Goal: Information Seeking & Learning: Learn about a topic

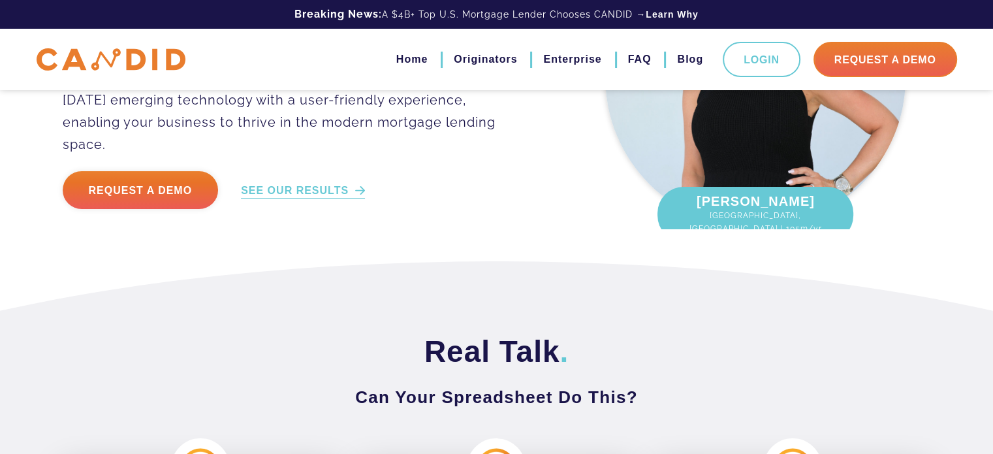
scroll to position [196, 0]
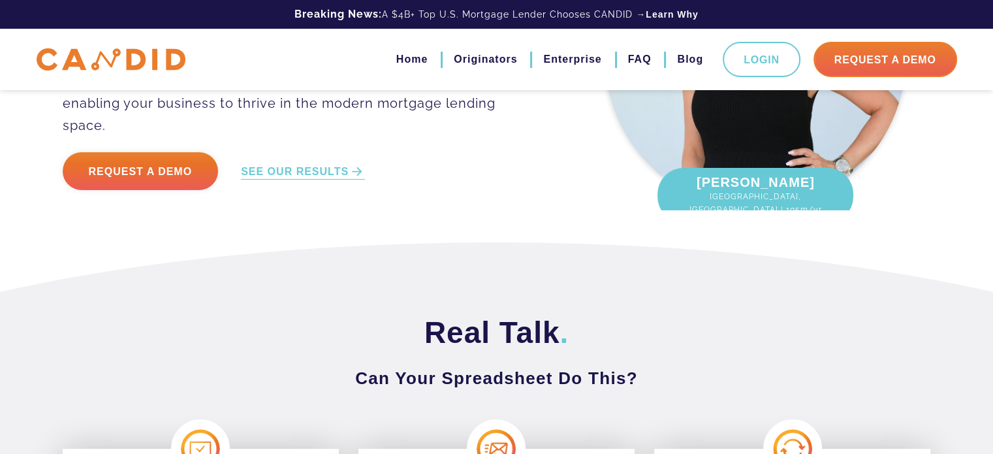
drag, startPoint x: 957, startPoint y: 152, endPoint x: 947, endPoint y: 145, distance: 12.3
click at [959, 152] on div "LOAN ORIGINATOR/BROKER/TEAMS Built by Top 1% LOs for Top 1% LOs Automating the …" at bounding box center [496, 23] width 993 height 438
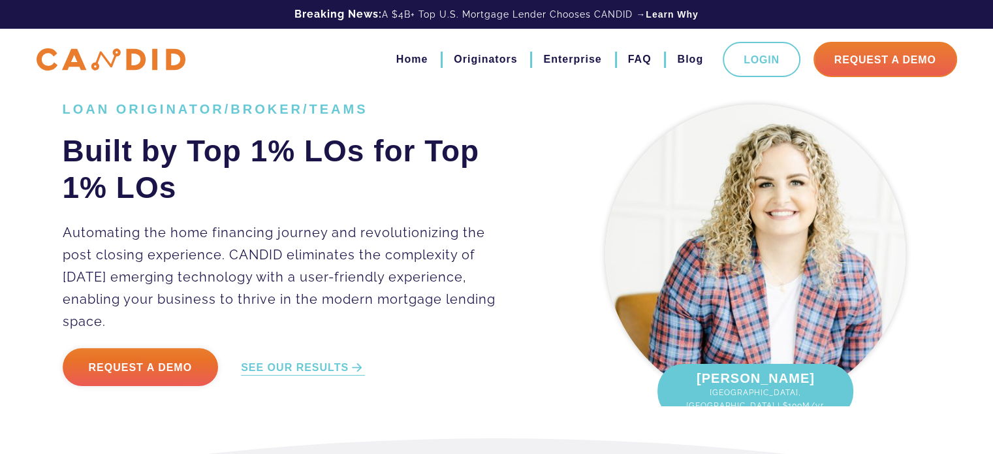
click at [107, 66] on img at bounding box center [111, 59] width 149 height 23
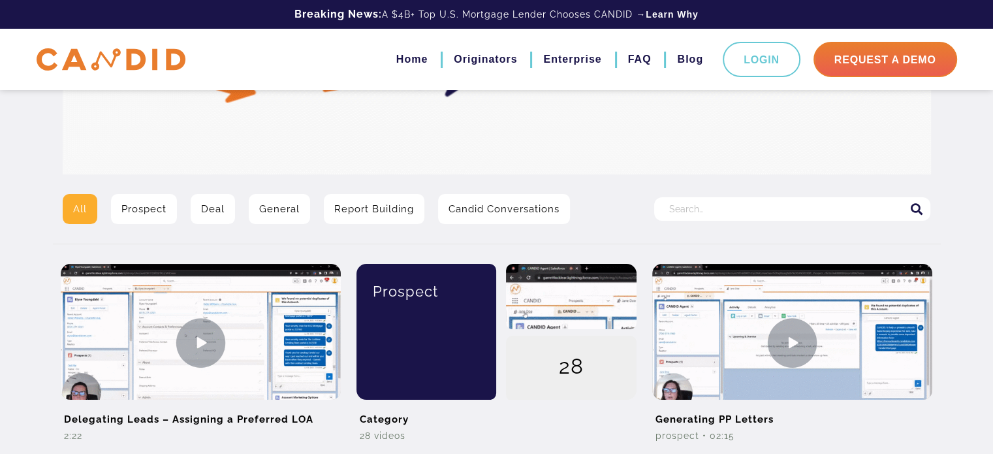
scroll to position [196, 0]
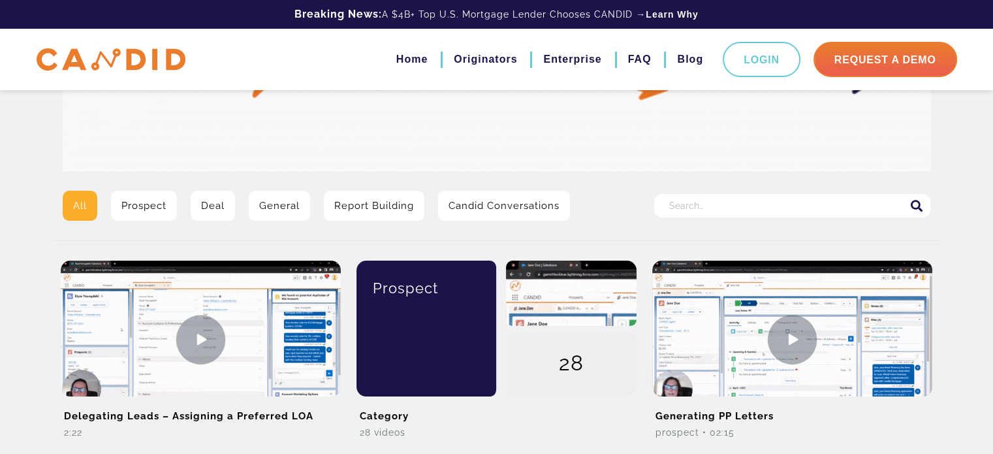
click at [672, 204] on input "Search for:" at bounding box center [792, 206] width 276 height 24
type input "system navigation"
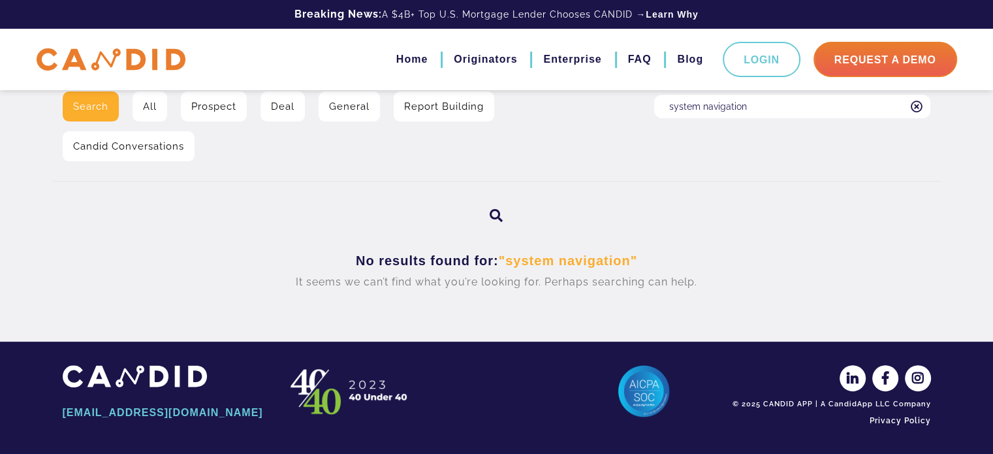
scroll to position [99, 0]
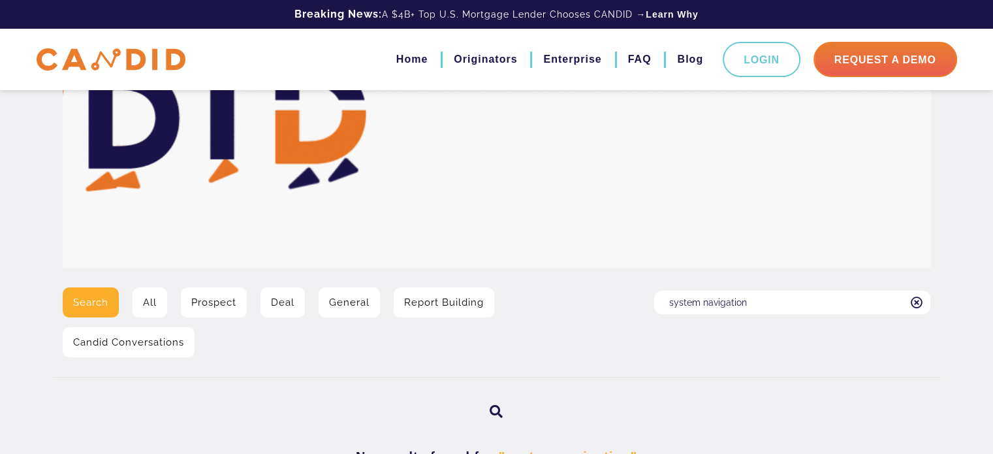
click at [772, 305] on input "system navigation" at bounding box center [792, 303] width 276 height 24
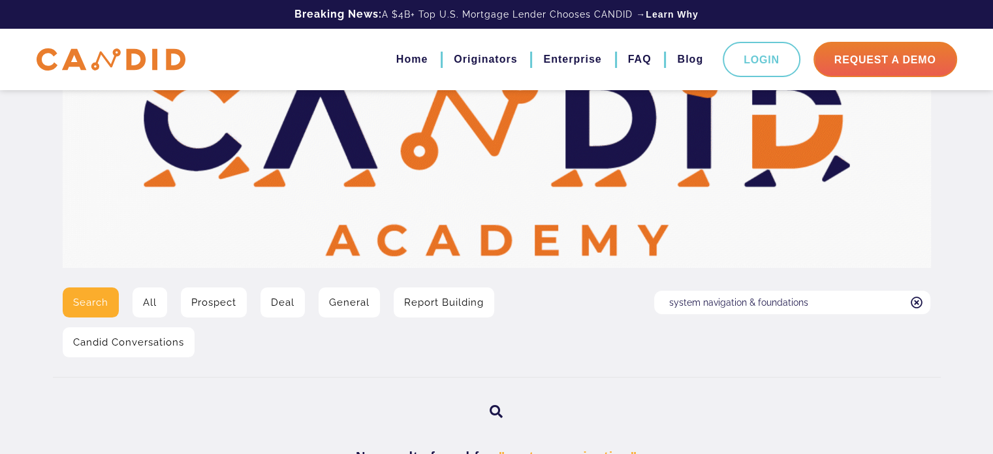
type input "system navigation & foundations"
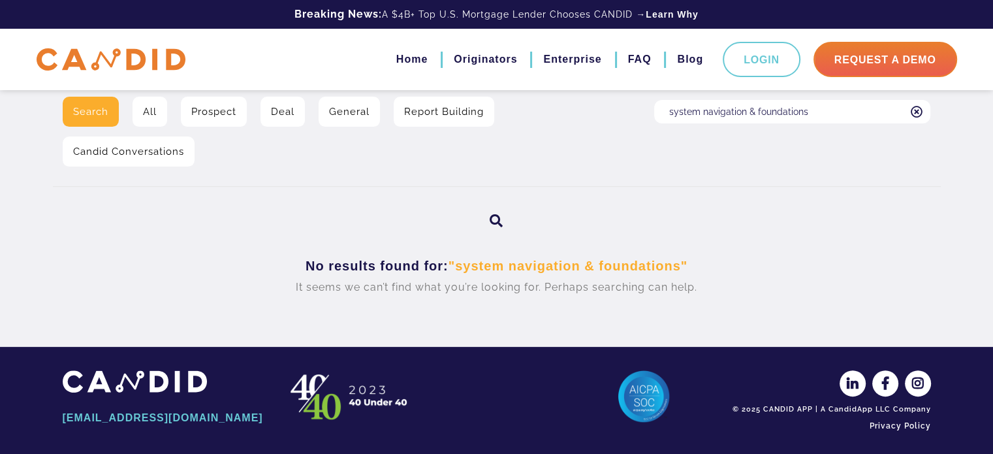
scroll to position [295, 0]
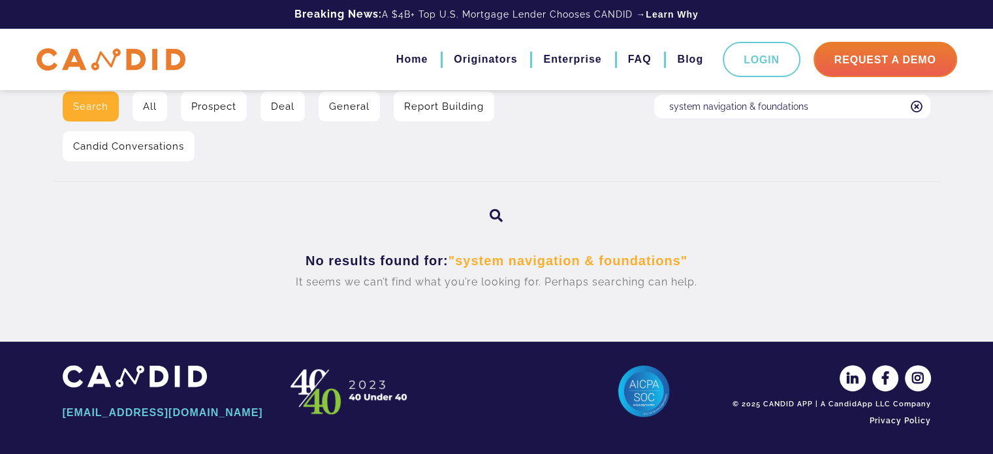
click at [153, 103] on link "All" at bounding box center [150, 106] width 35 height 30
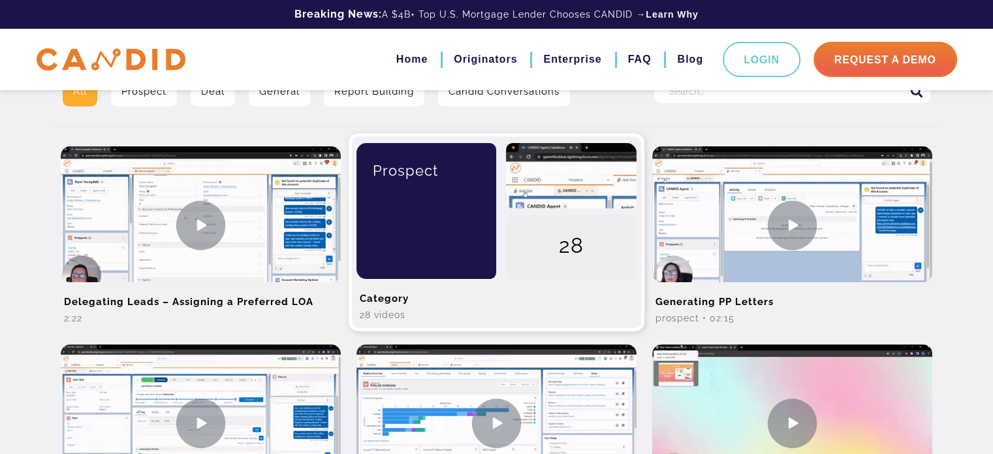
scroll to position [189, 0]
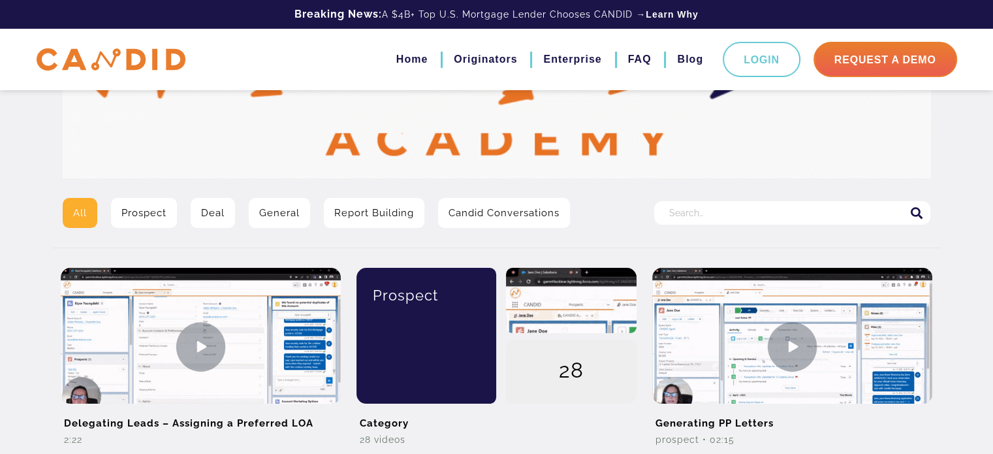
click at [669, 214] on input "Search for:" at bounding box center [792, 213] width 276 height 24
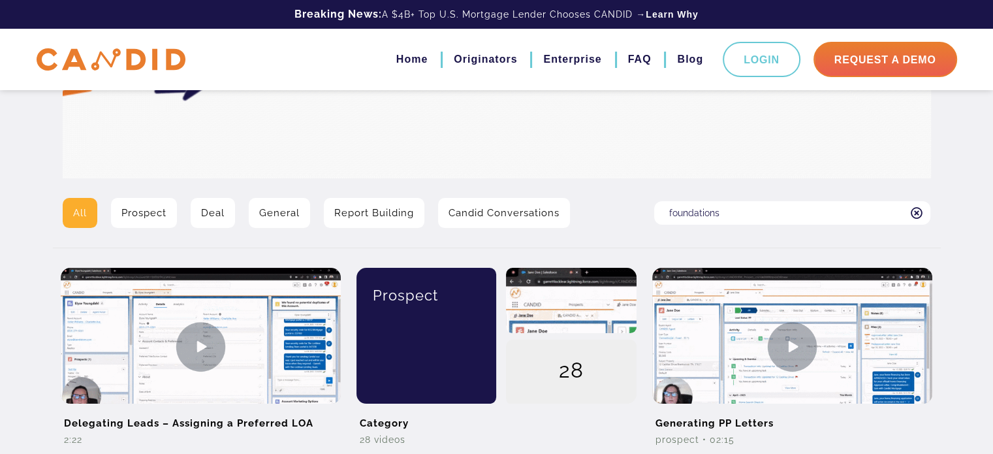
type input "foundations"
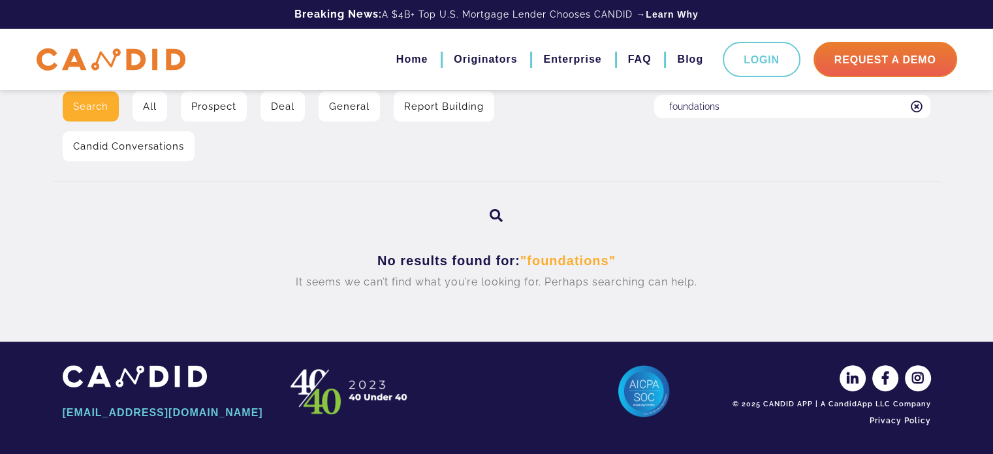
scroll to position [99, 0]
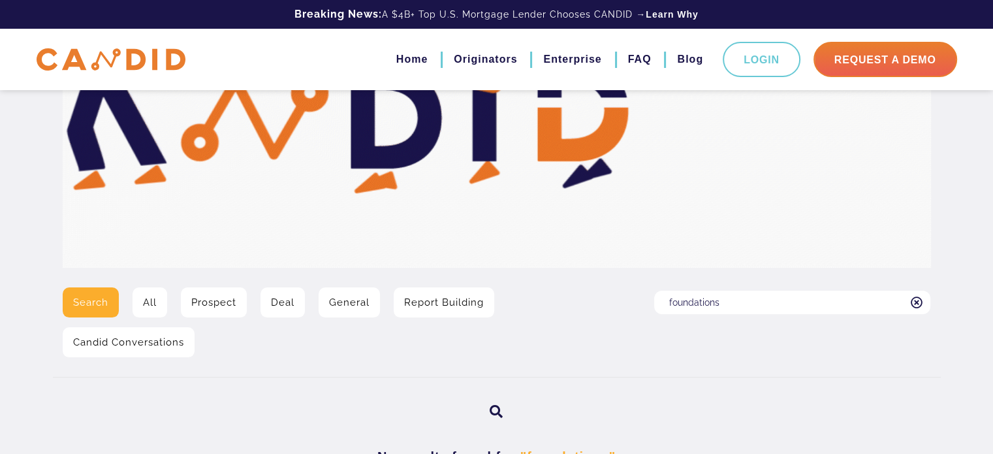
drag, startPoint x: 719, startPoint y: 302, endPoint x: 650, endPoint y: 301, distance: 68.6
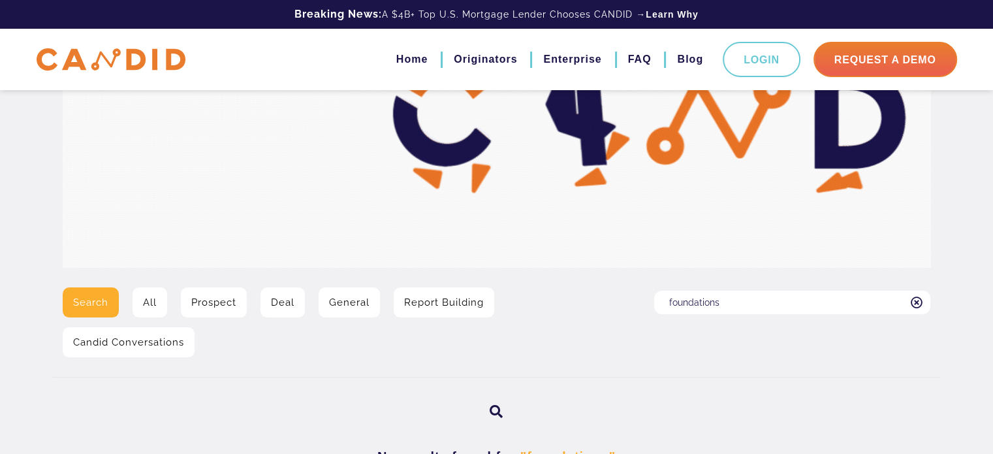
click at [650, 301] on div "Search for: foundations" at bounding box center [793, 327] width 296 height 80
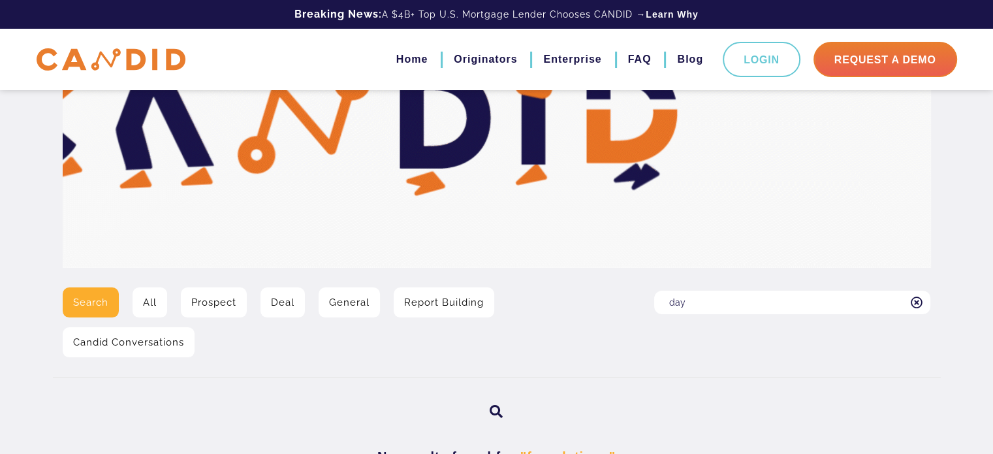
type input "day"
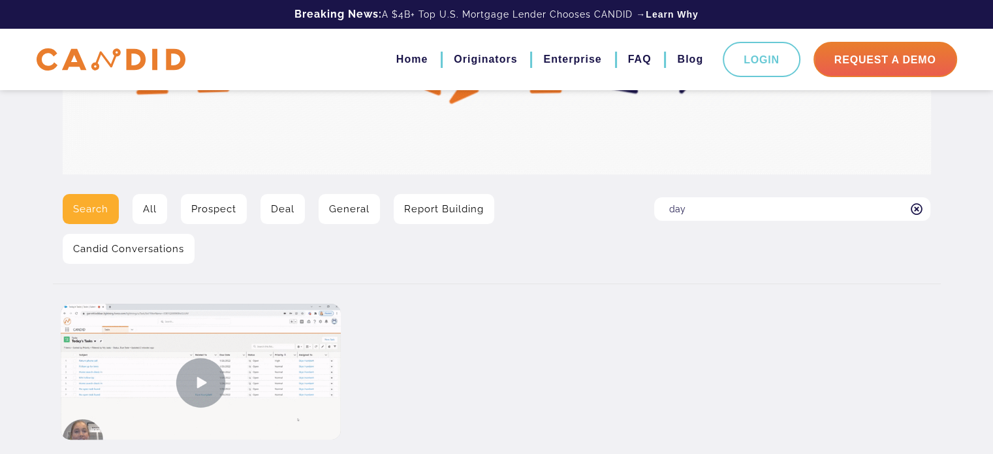
scroll to position [196, 0]
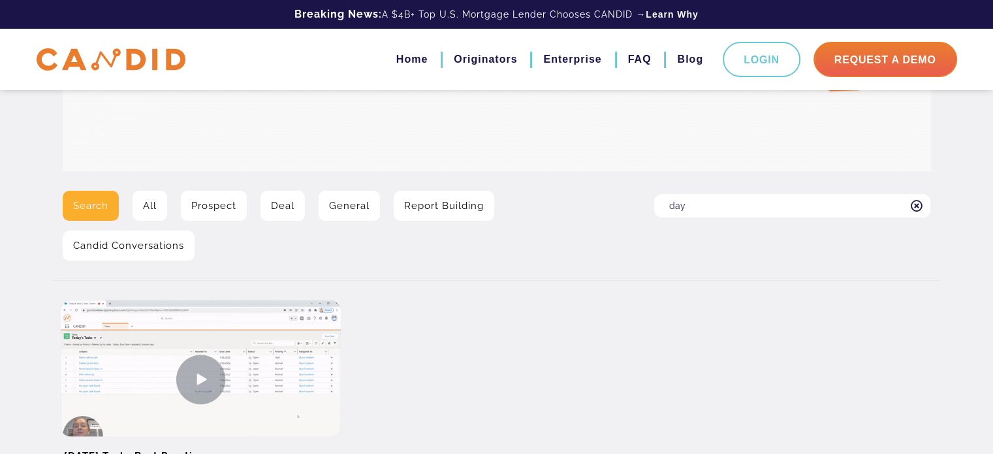
drag, startPoint x: 707, startPoint y: 208, endPoint x: 639, endPoint y: 208, distance: 67.9
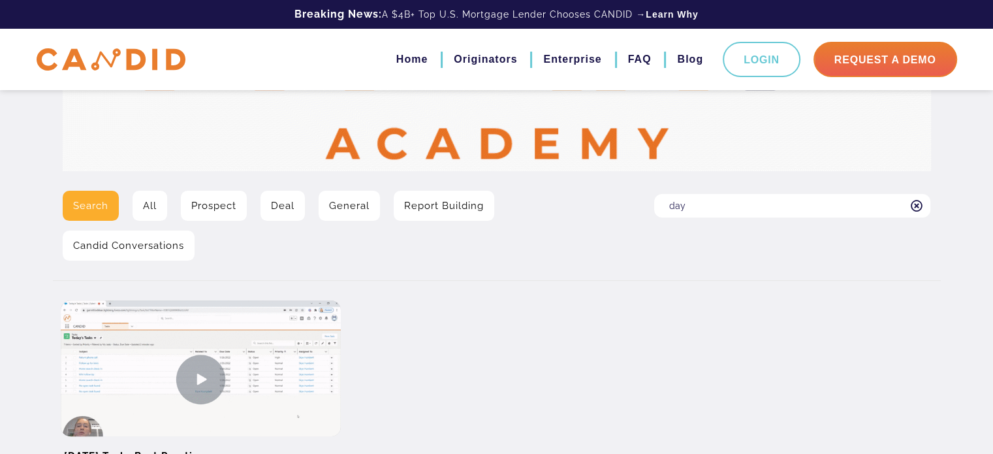
click at [639, 208] on div "Search All Prospect Deal General Report Building Candid Conversations Search fo…" at bounding box center [497, 231] width 888 height 80
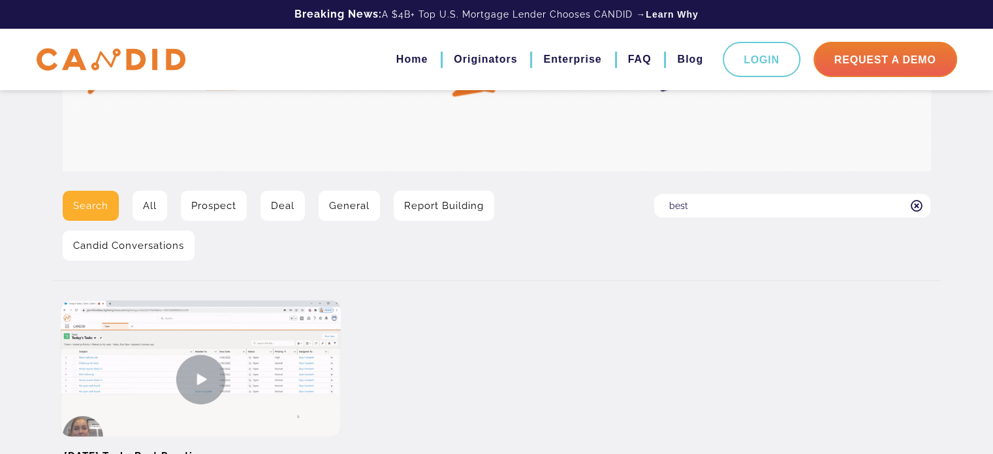
type input "best"
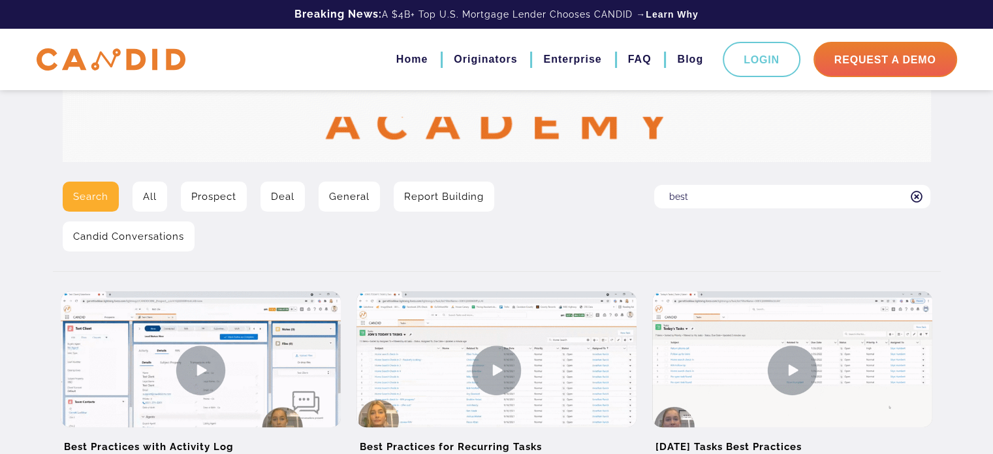
scroll to position [196, 0]
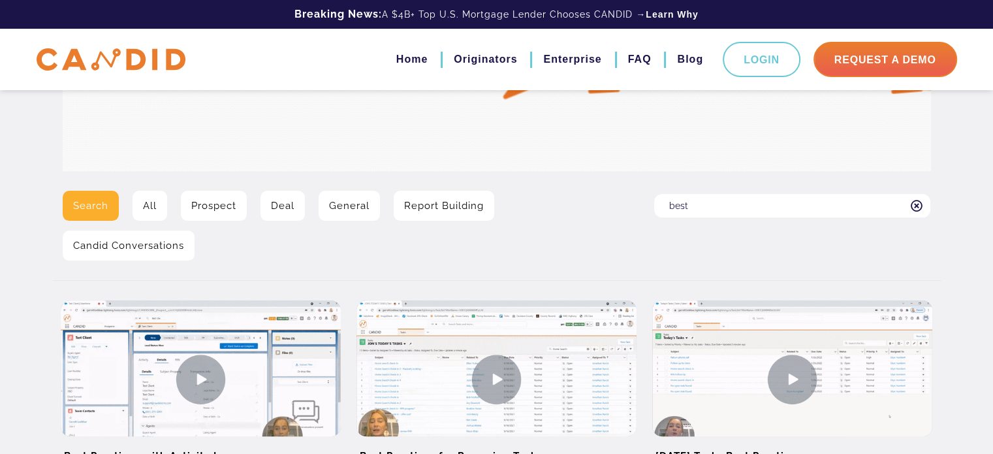
drag, startPoint x: 701, startPoint y: 205, endPoint x: 653, endPoint y: 205, distance: 48.3
click at [653, 205] on div "Search for: best" at bounding box center [793, 231] width 296 height 80
type input "stages"
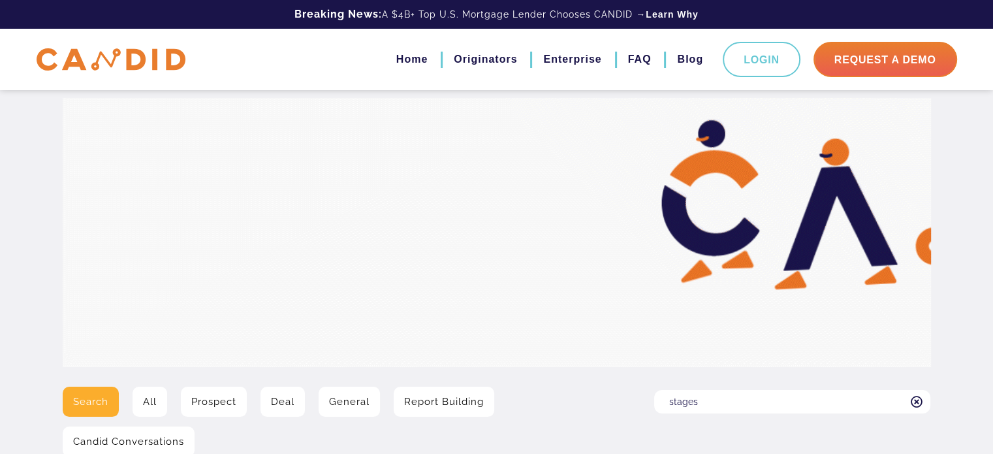
scroll to position [196, 0]
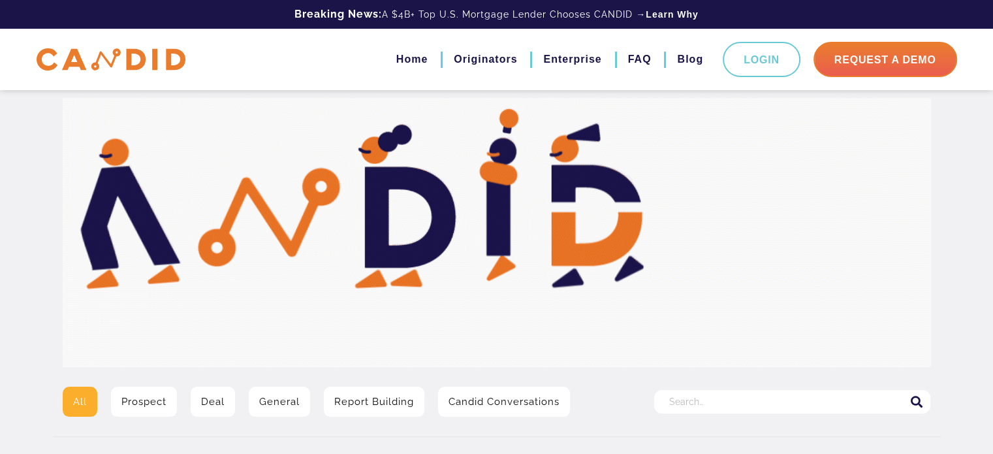
scroll to position [196, 0]
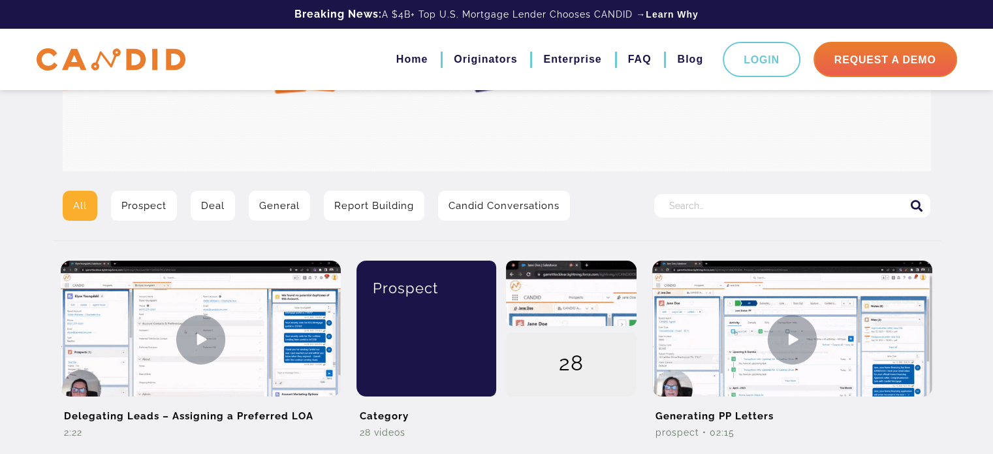
click at [692, 205] on input "Search for:" at bounding box center [792, 206] width 276 height 24
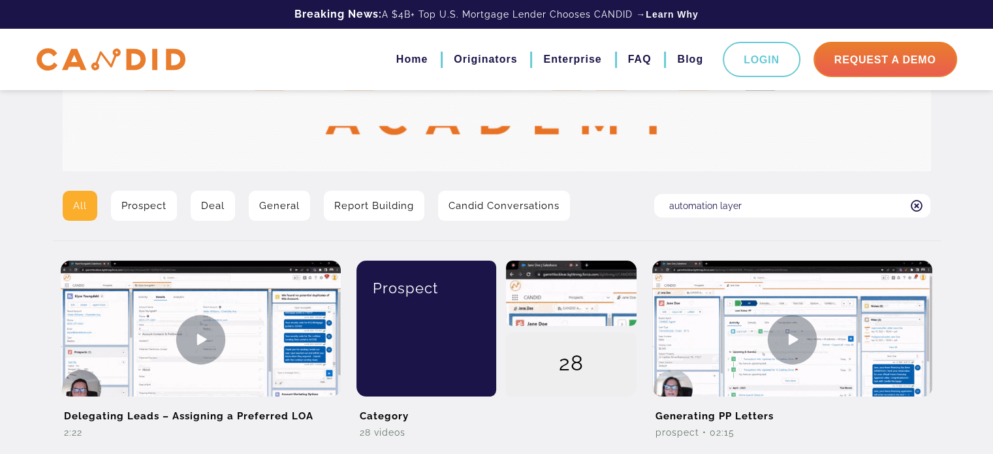
type input "automation layer"
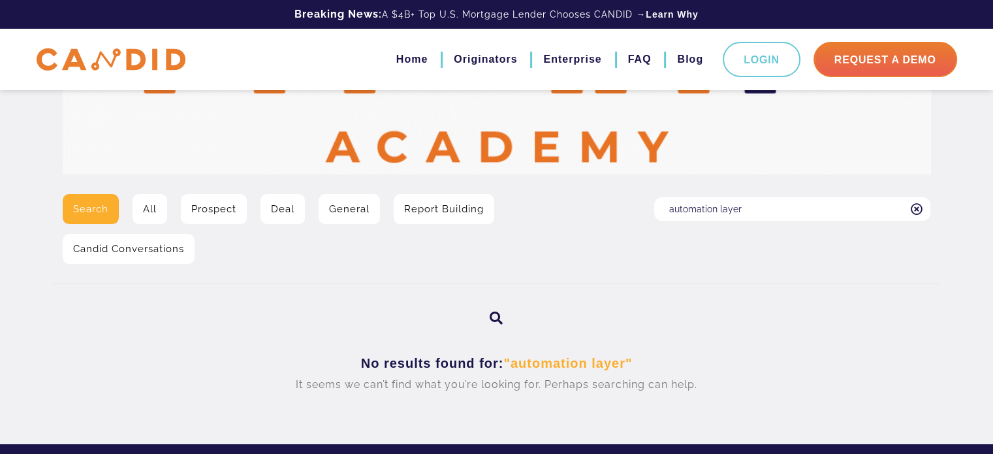
scroll to position [196, 0]
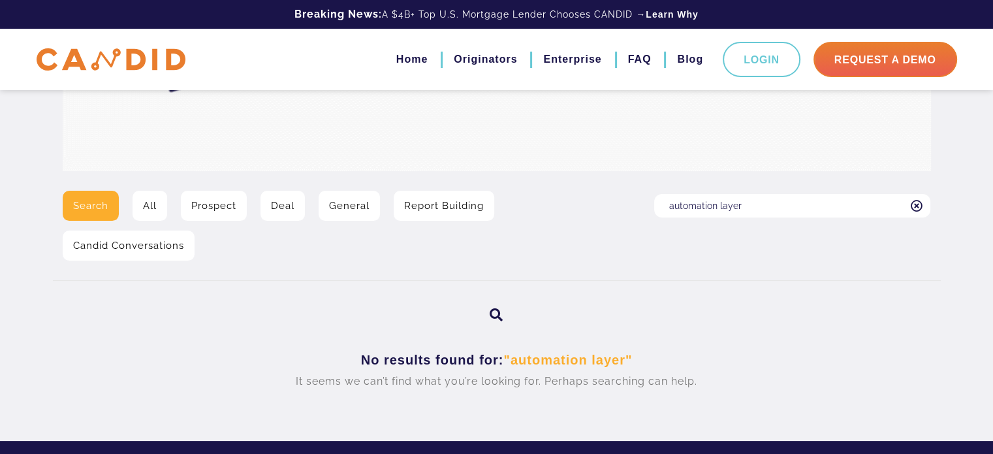
click at [919, 206] on icon at bounding box center [916, 206] width 12 height 12
click at [919, 206] on input "automation layer" at bounding box center [792, 206] width 276 height 24
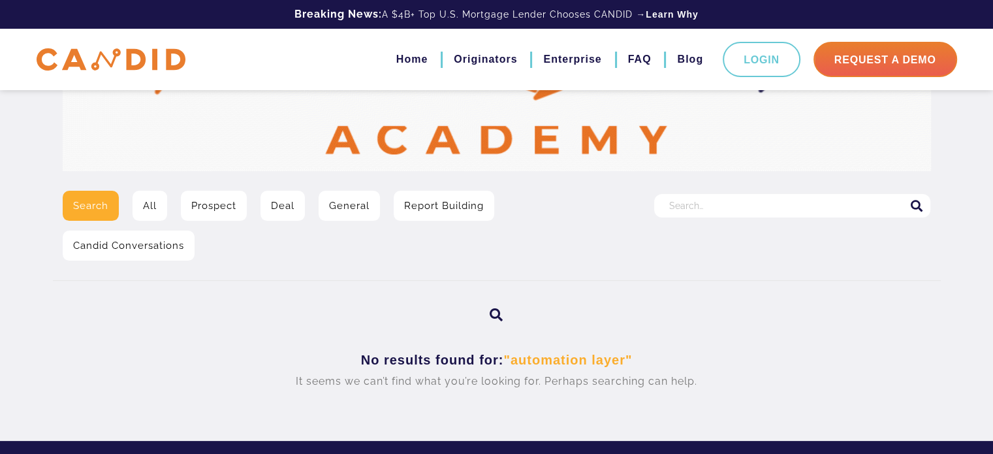
click at [152, 204] on link "All" at bounding box center [150, 206] width 35 height 30
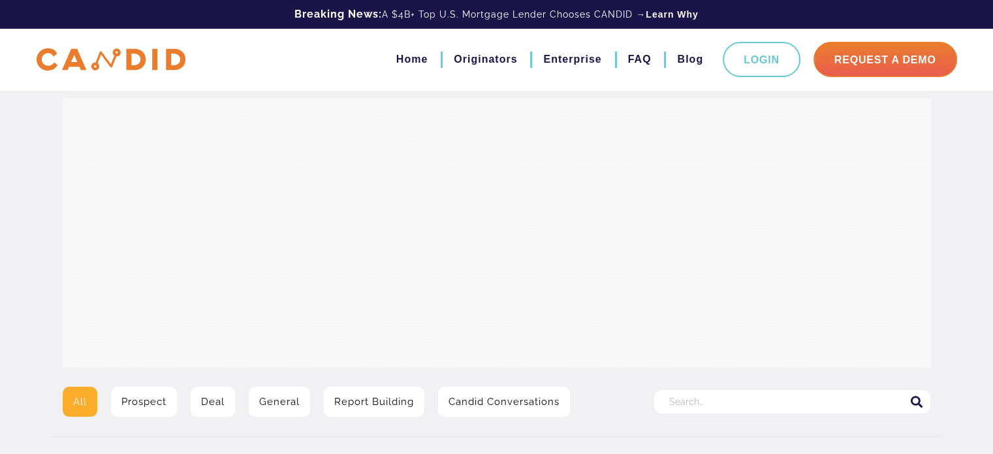
click at [703, 402] on input "Search for:" at bounding box center [792, 402] width 276 height 24
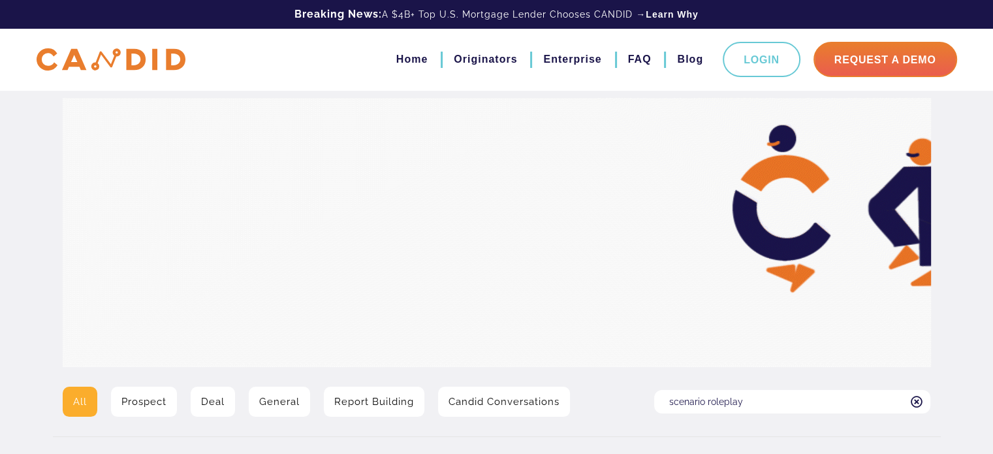
type input "scenario roleplay"
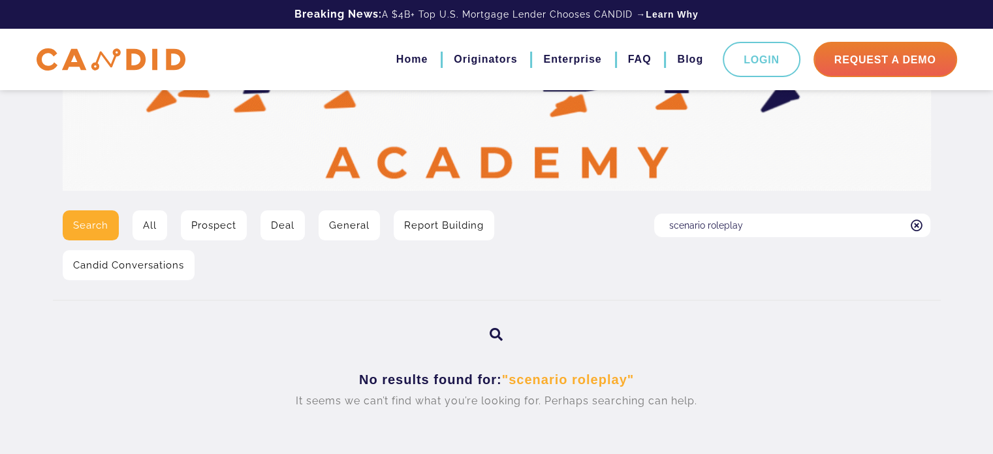
scroll to position [196, 0]
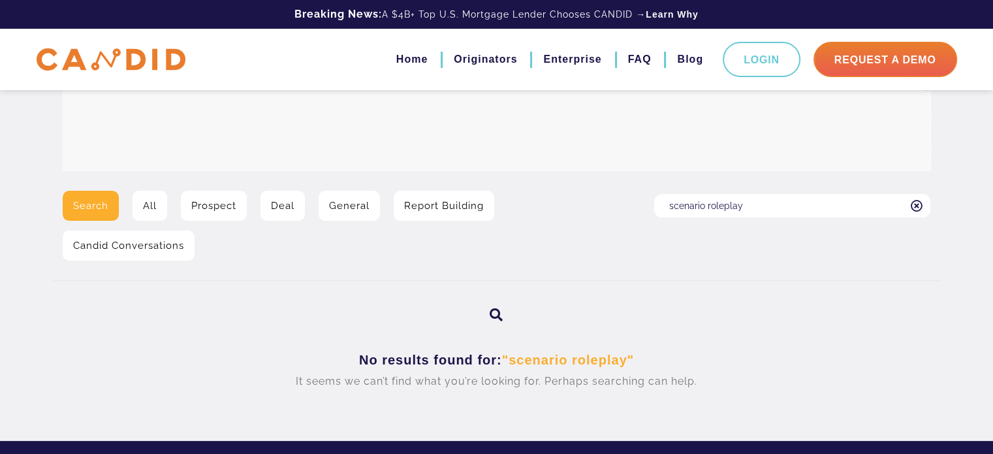
drag, startPoint x: 744, startPoint y: 210, endPoint x: 659, endPoint y: 210, distance: 85.5
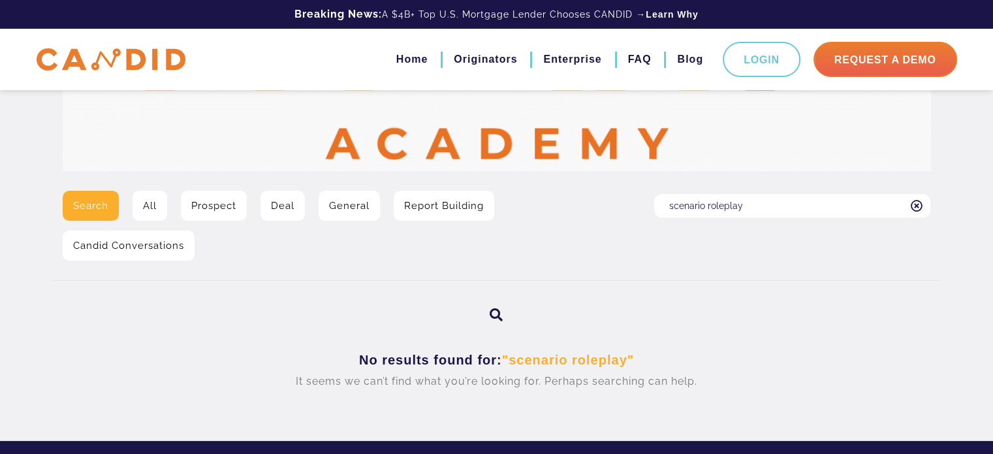
click at [659, 210] on input "scenario roleplay" at bounding box center [792, 206] width 276 height 24
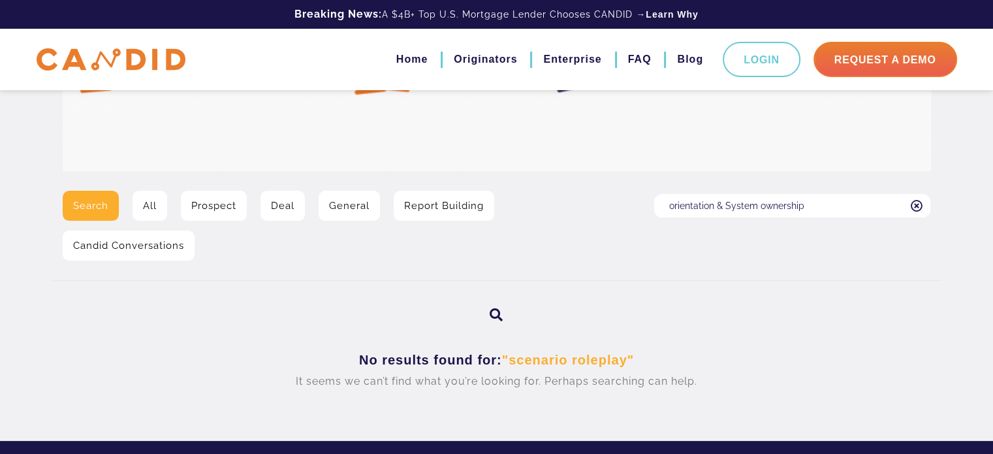
type input "orientation & System ownership"
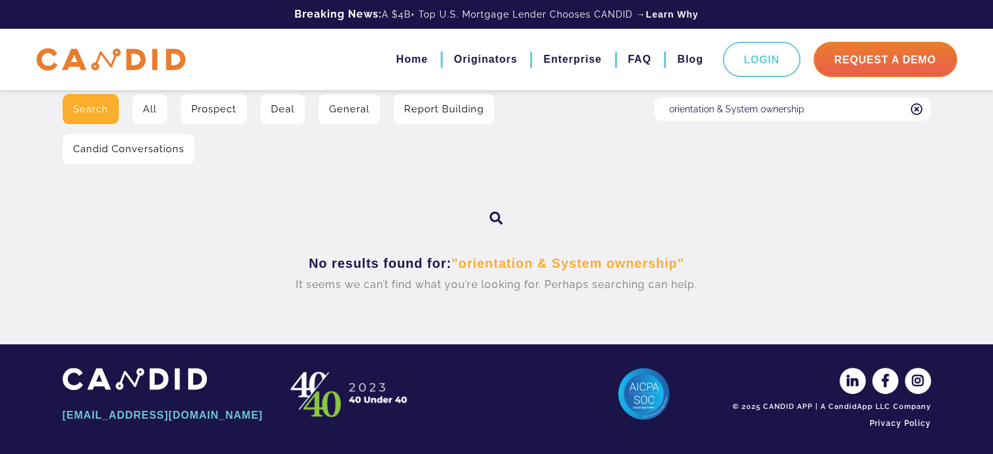
scroll to position [295, 0]
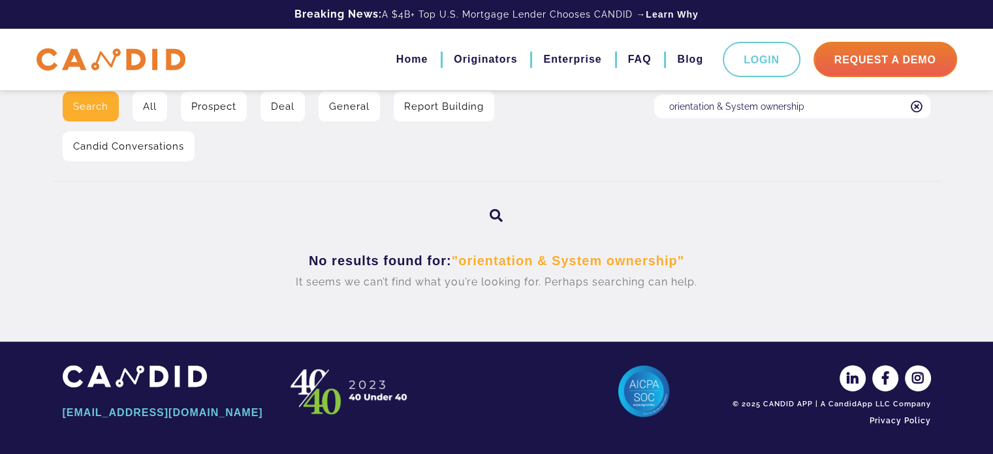
click at [150, 99] on link "All" at bounding box center [150, 106] width 35 height 30
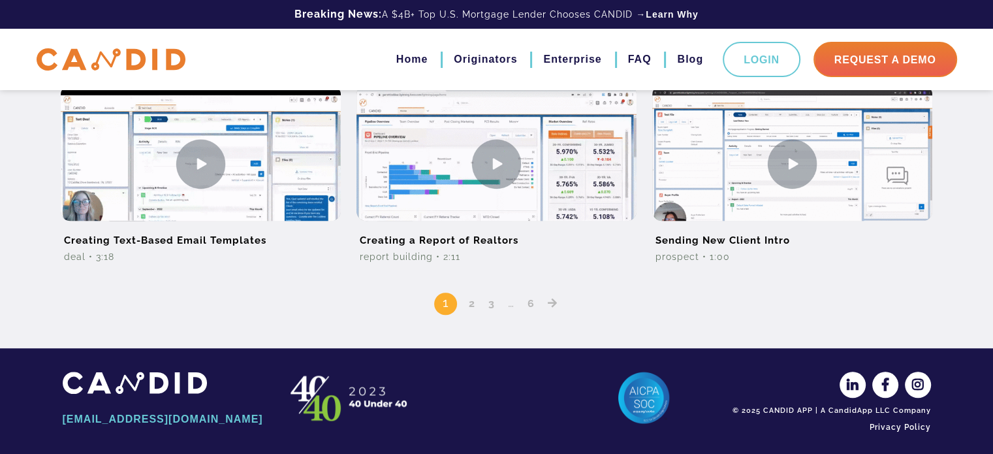
scroll to position [1168, 0]
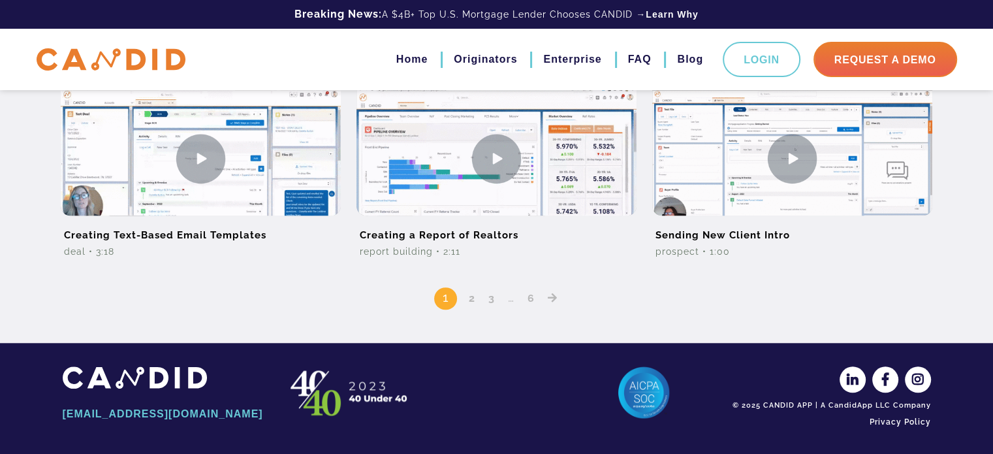
click at [469, 298] on link "2" at bounding box center [472, 298] width 16 height 12
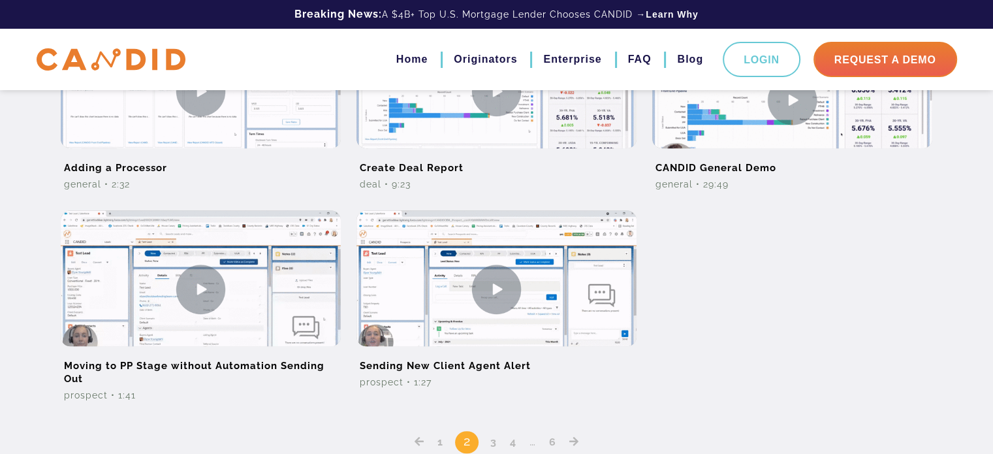
scroll to position [980, 0]
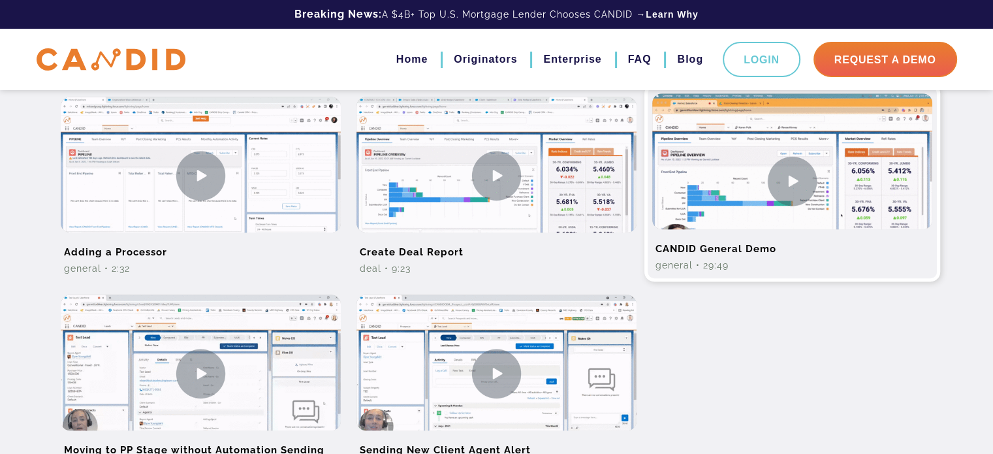
click at [744, 246] on h2 "CANDID General Demo" at bounding box center [792, 243] width 280 height 29
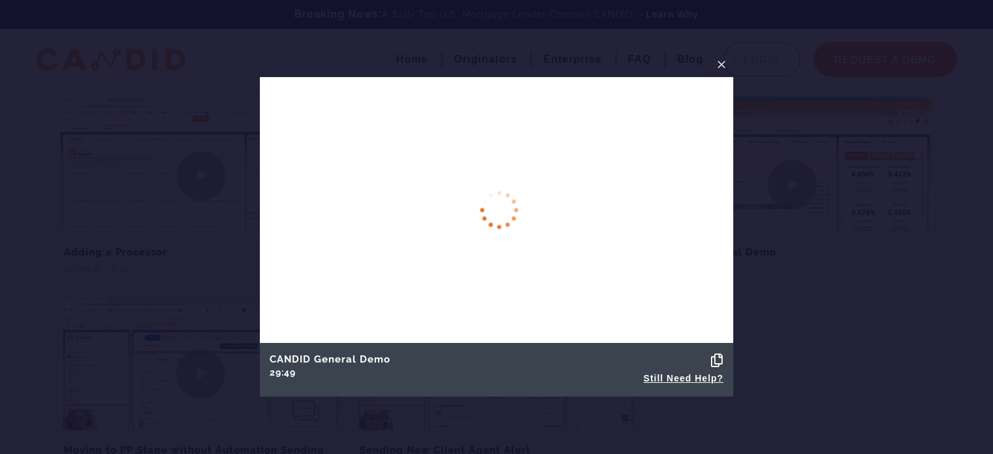
click at [723, 64] on span "×" at bounding box center [721, 64] width 10 height 20
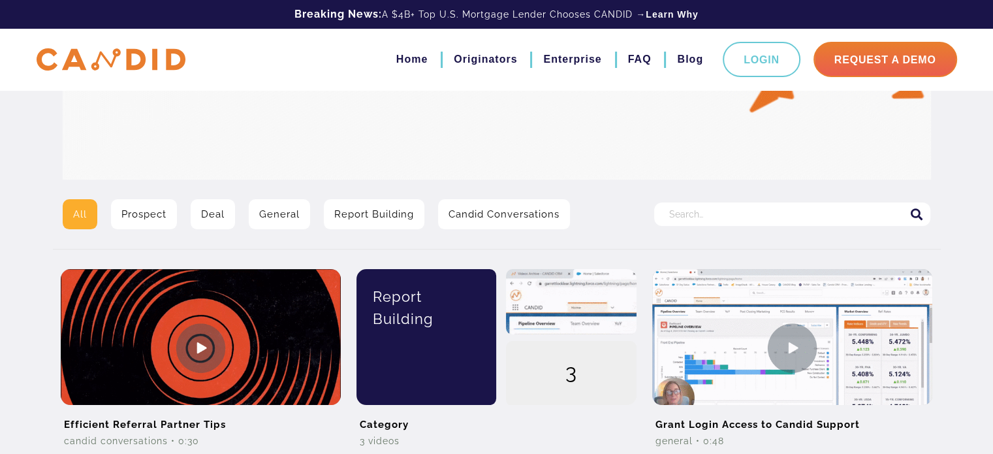
scroll to position [196, 0]
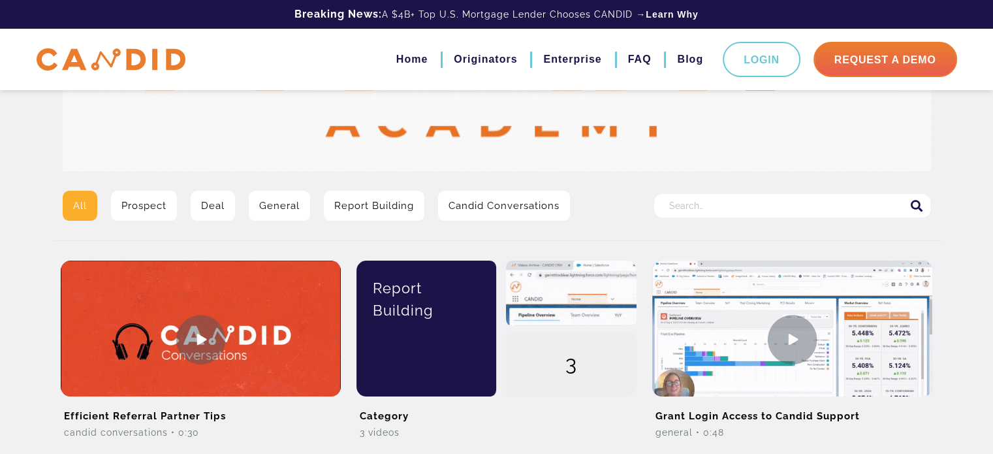
click at [69, 205] on link "All" at bounding box center [80, 206] width 35 height 30
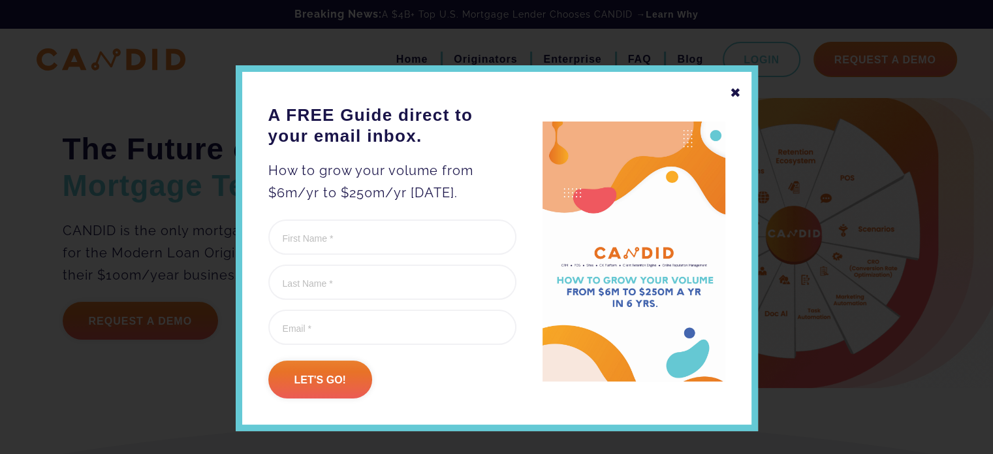
click at [731, 91] on div "✖" at bounding box center [736, 93] width 12 height 22
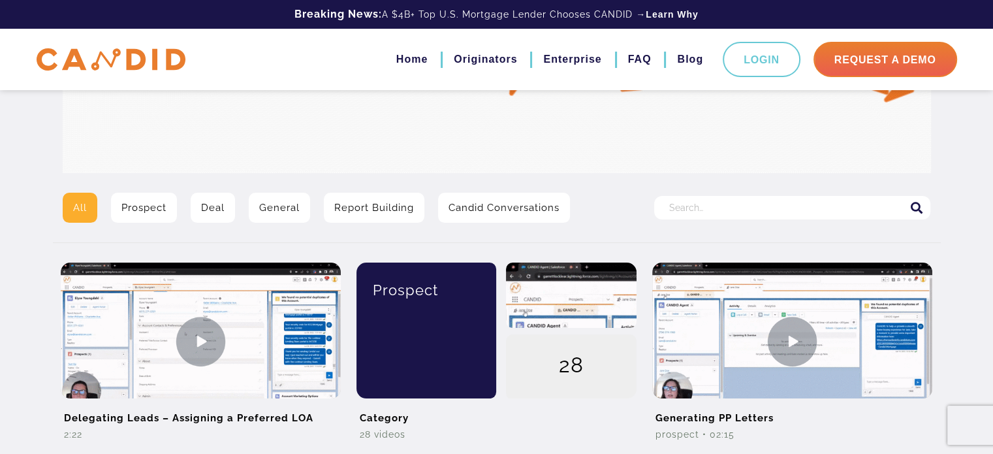
scroll to position [196, 0]
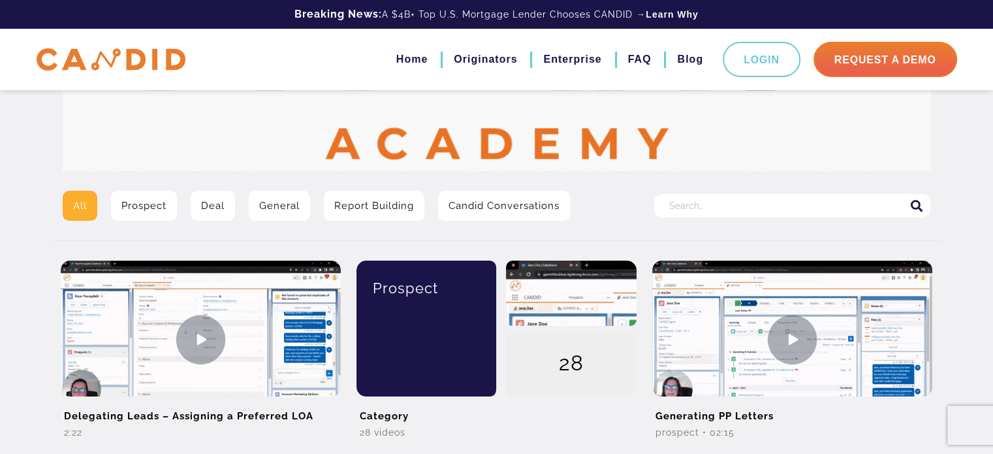
click at [759, 200] on input "Search for:" at bounding box center [792, 206] width 276 height 24
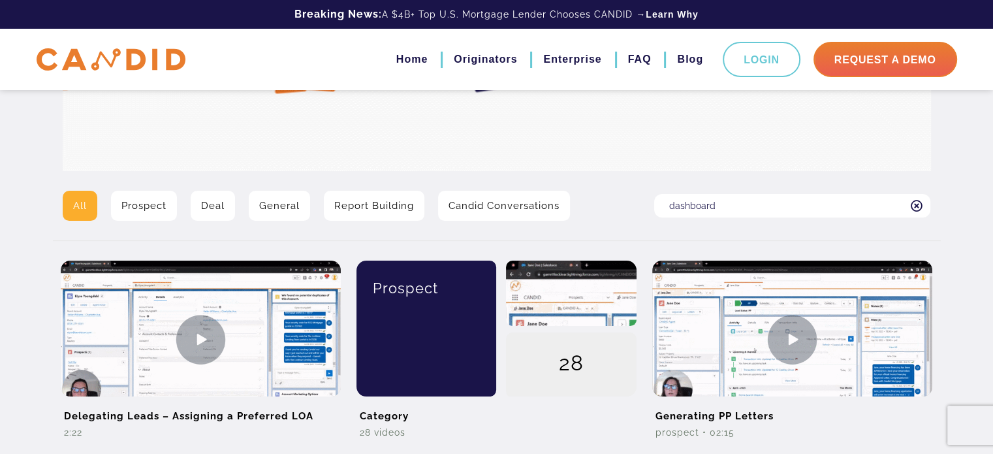
type input "dashboard"
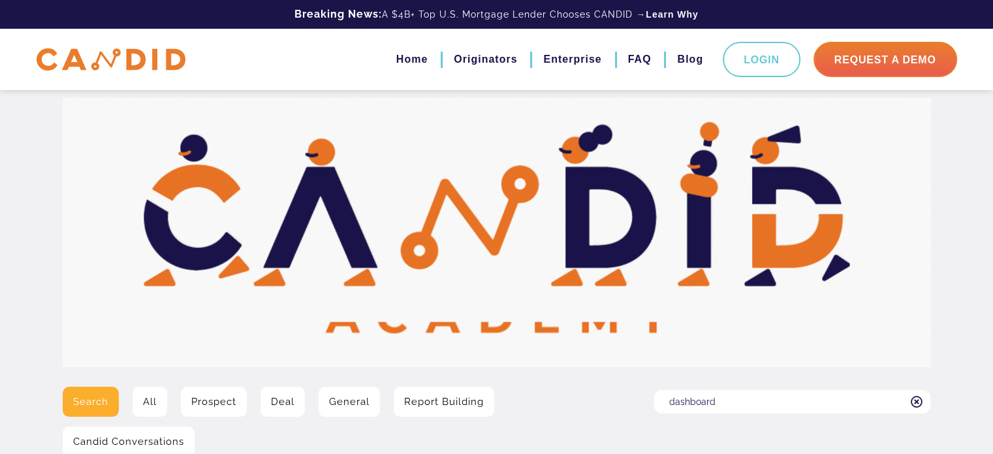
scroll to position [196, 0]
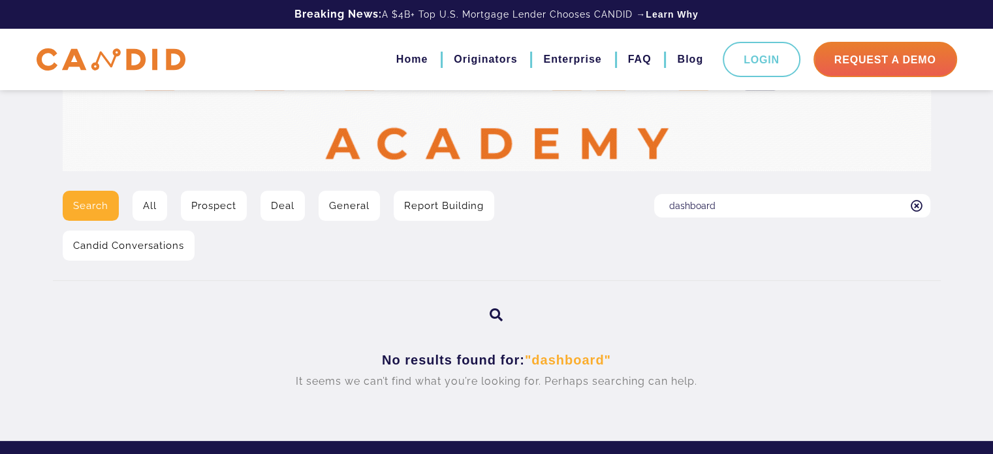
click at [354, 206] on link "General" at bounding box center [349, 206] width 61 height 30
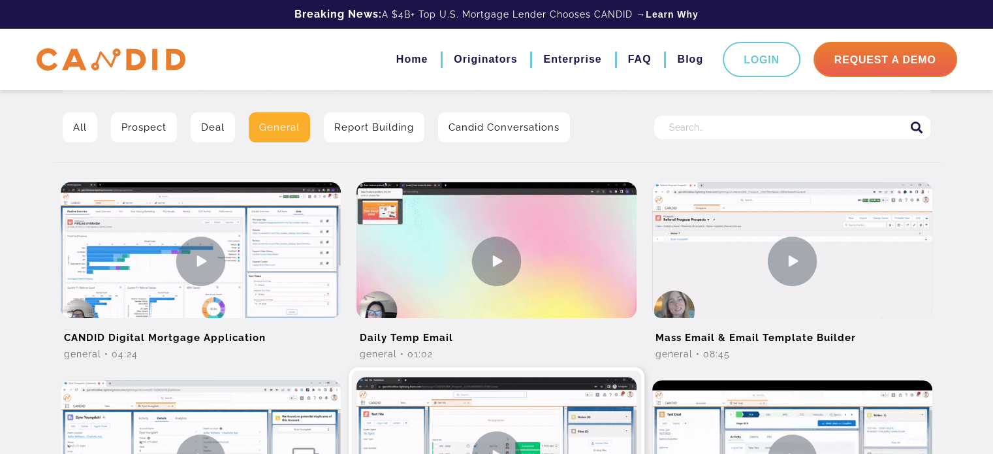
scroll to position [196, 0]
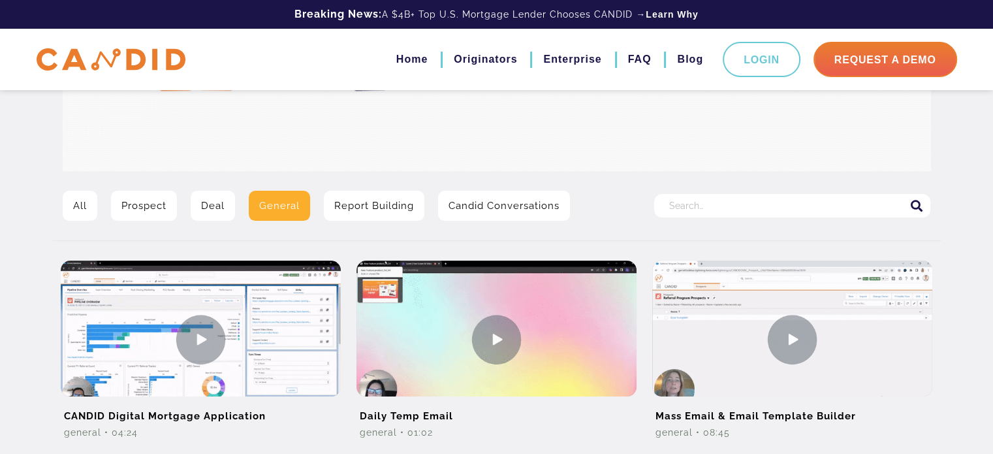
click at [152, 200] on link "Prospect" at bounding box center [144, 206] width 66 height 30
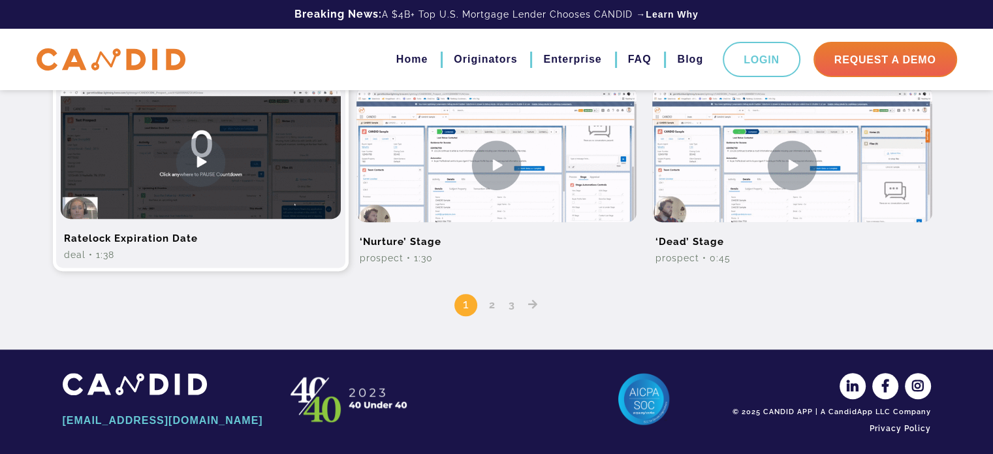
scroll to position [980, 0]
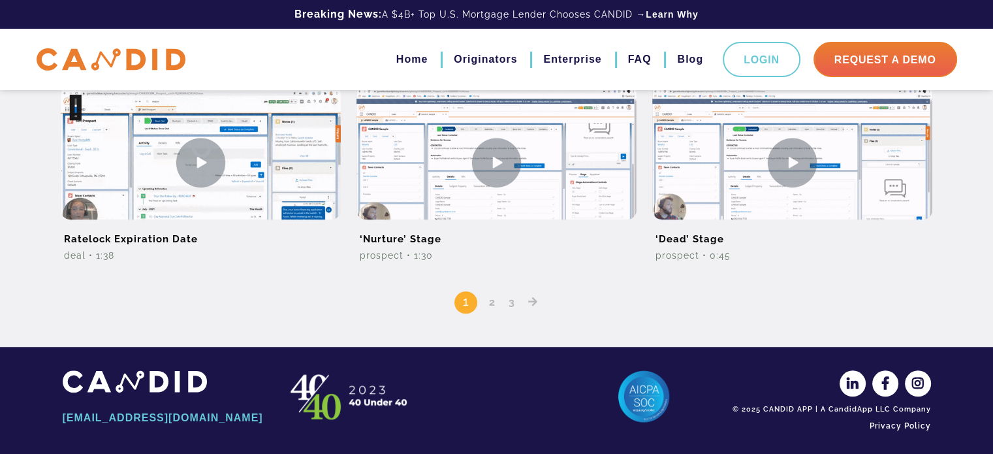
click at [488, 300] on link "2" at bounding box center [493, 302] width 16 height 12
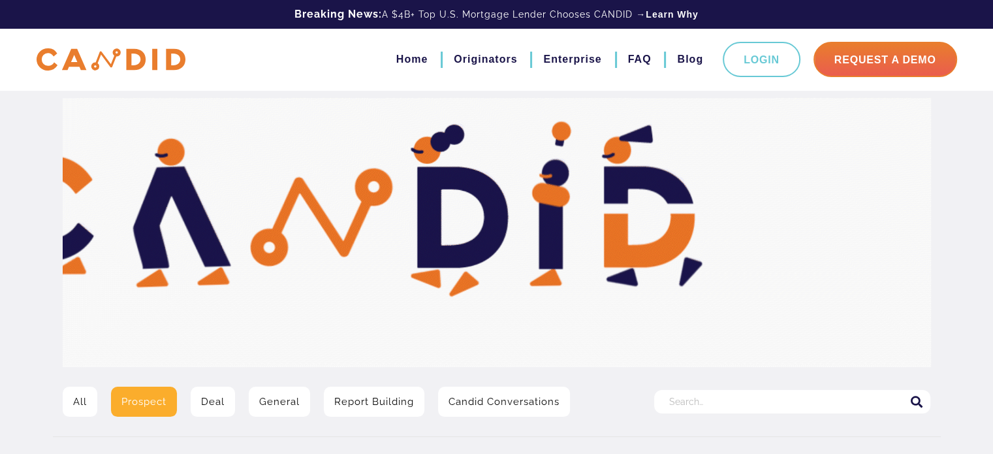
drag, startPoint x: 498, startPoint y: 289, endPoint x: 489, endPoint y: 352, distance: 63.4
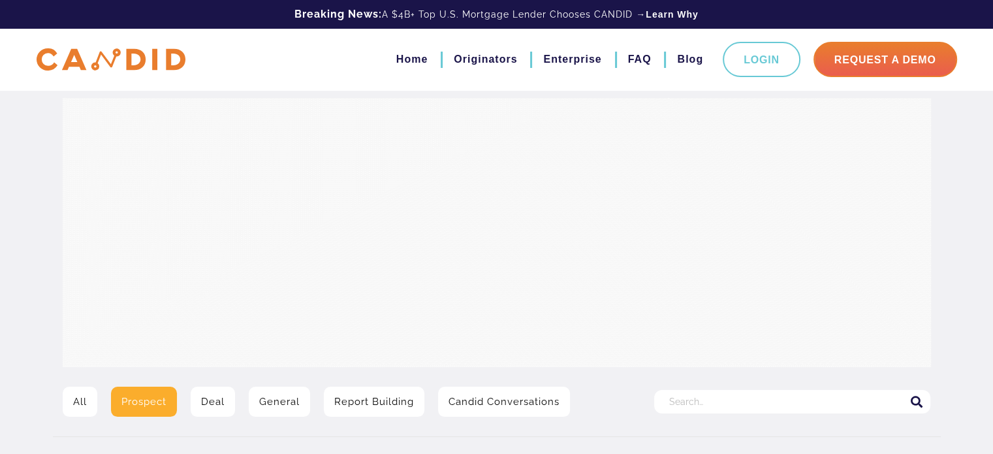
click at [489, 355] on img at bounding box center [497, 232] width 869 height 269
